Goal: Task Accomplishment & Management: Manage account settings

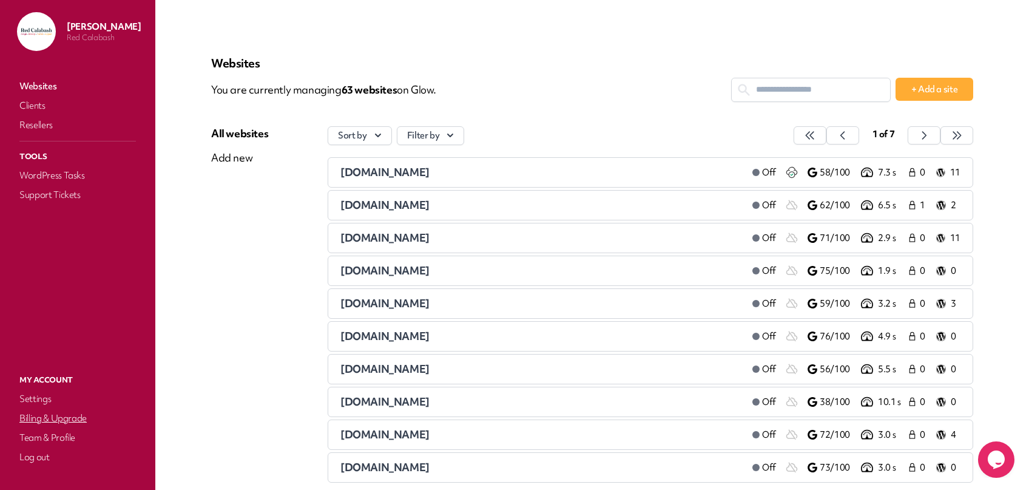
click at [42, 419] on link "Billing & Upgrade" at bounding box center [77, 418] width 121 height 17
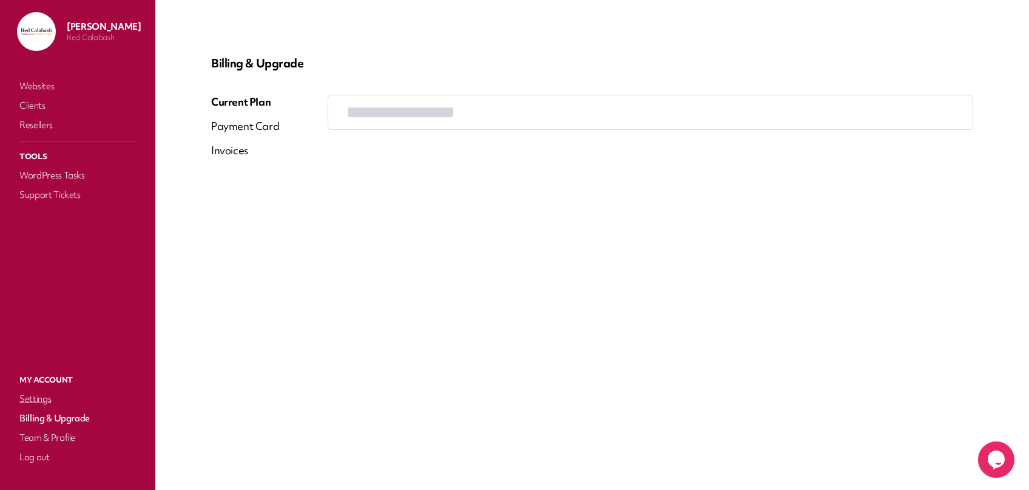
click at [36, 395] on link "Settings" at bounding box center [77, 398] width 121 height 17
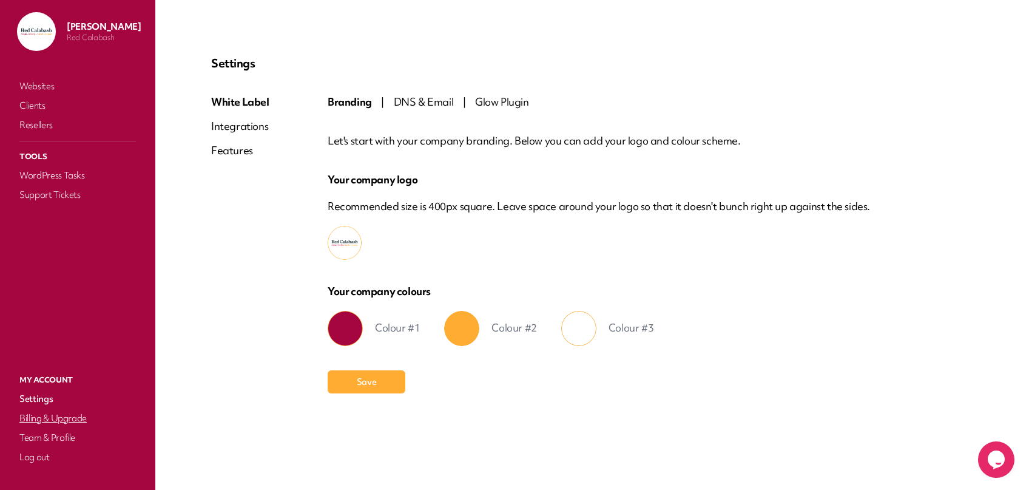
click at [49, 418] on link "Billing & Upgrade" at bounding box center [77, 418] width 121 height 17
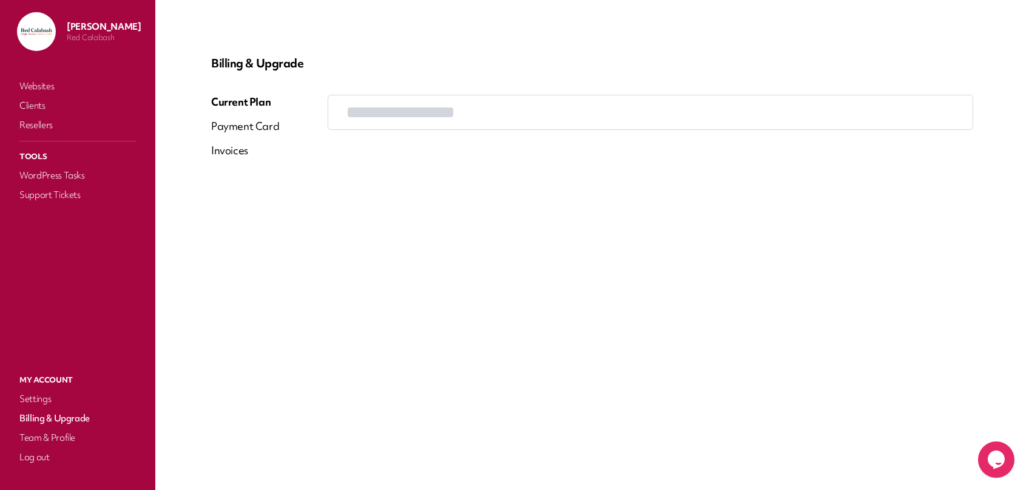
click at [242, 129] on div "Payment Card" at bounding box center [245, 126] width 68 height 15
click at [232, 152] on div "Invoices" at bounding box center [229, 150] width 37 height 15
click at [248, 103] on div "Current Plan" at bounding box center [245, 102] width 69 height 15
